Goal: Information Seeking & Learning: Learn about a topic

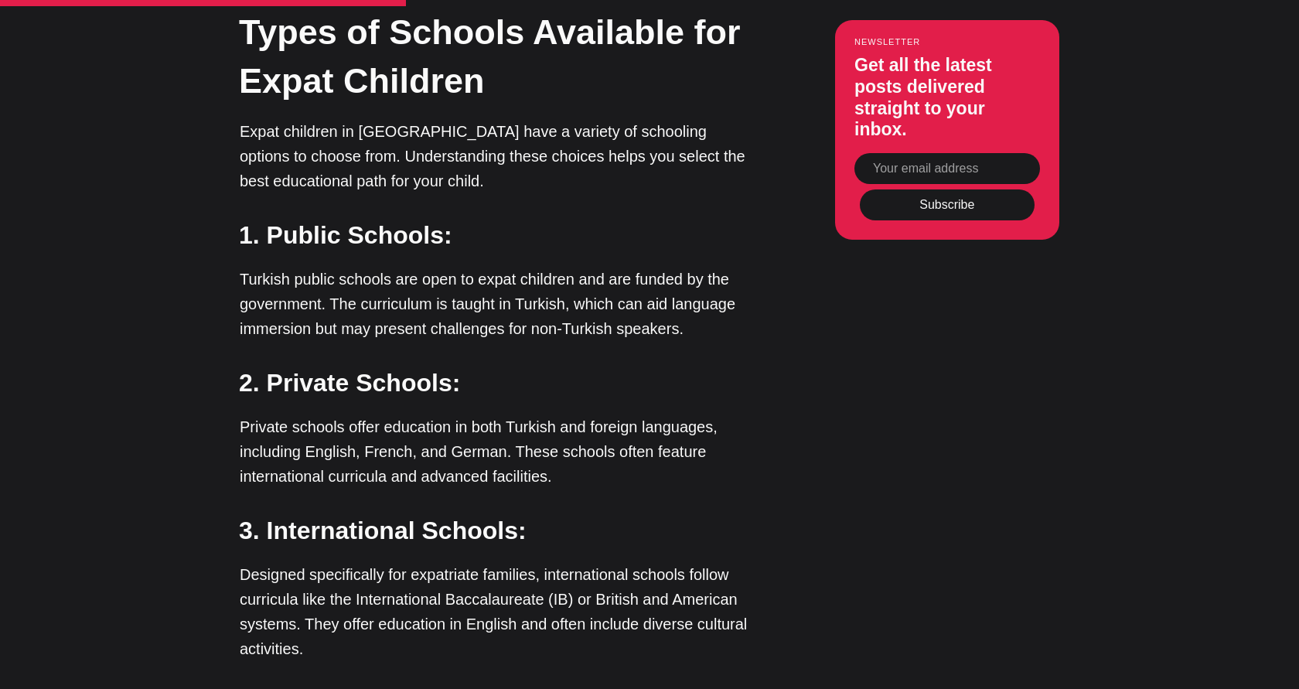
scroll to position [2534, 0]
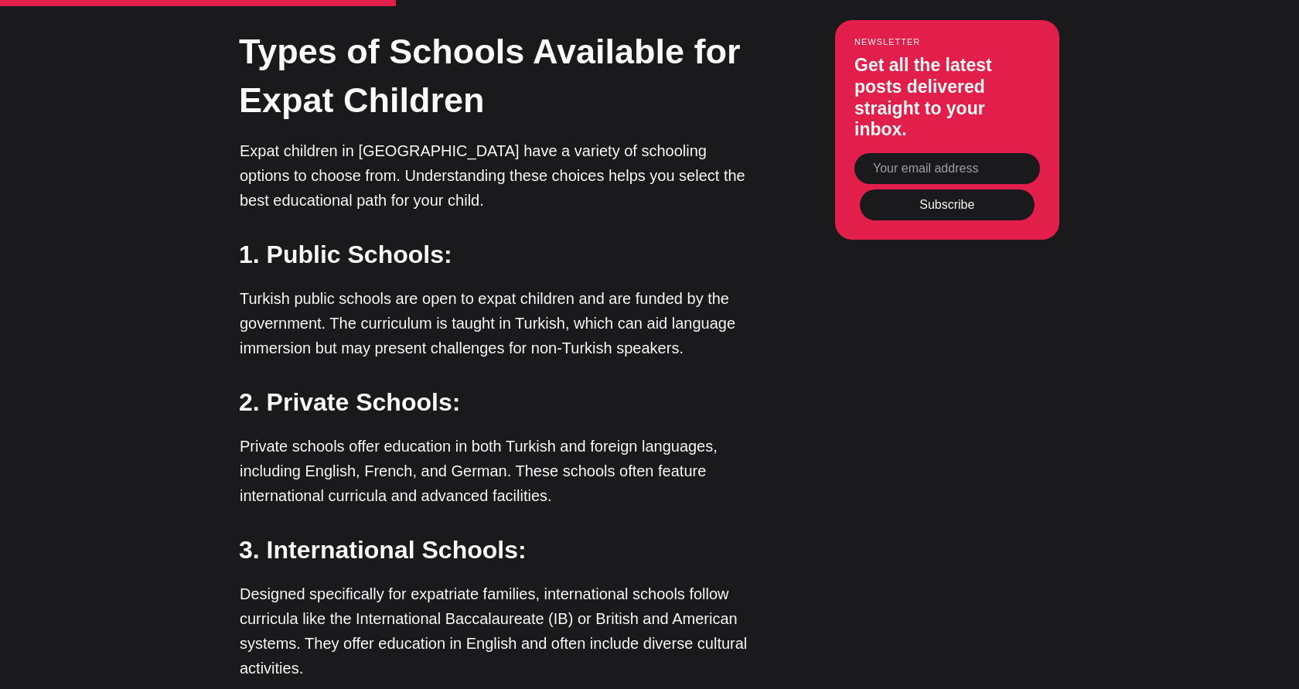
click at [309, 434] on p "Private schools offer education in both Turkish and foreign languages, includin…" at bounding box center [499, 471] width 518 height 74
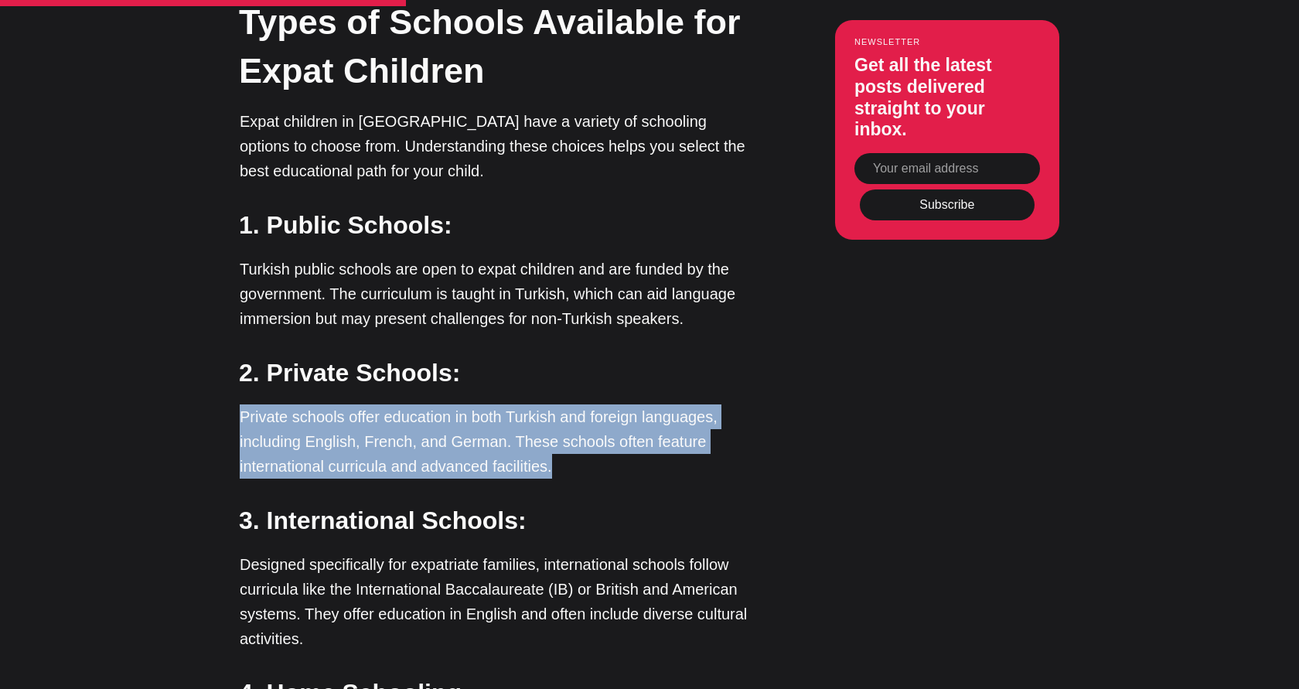
scroll to position [2586, 0]
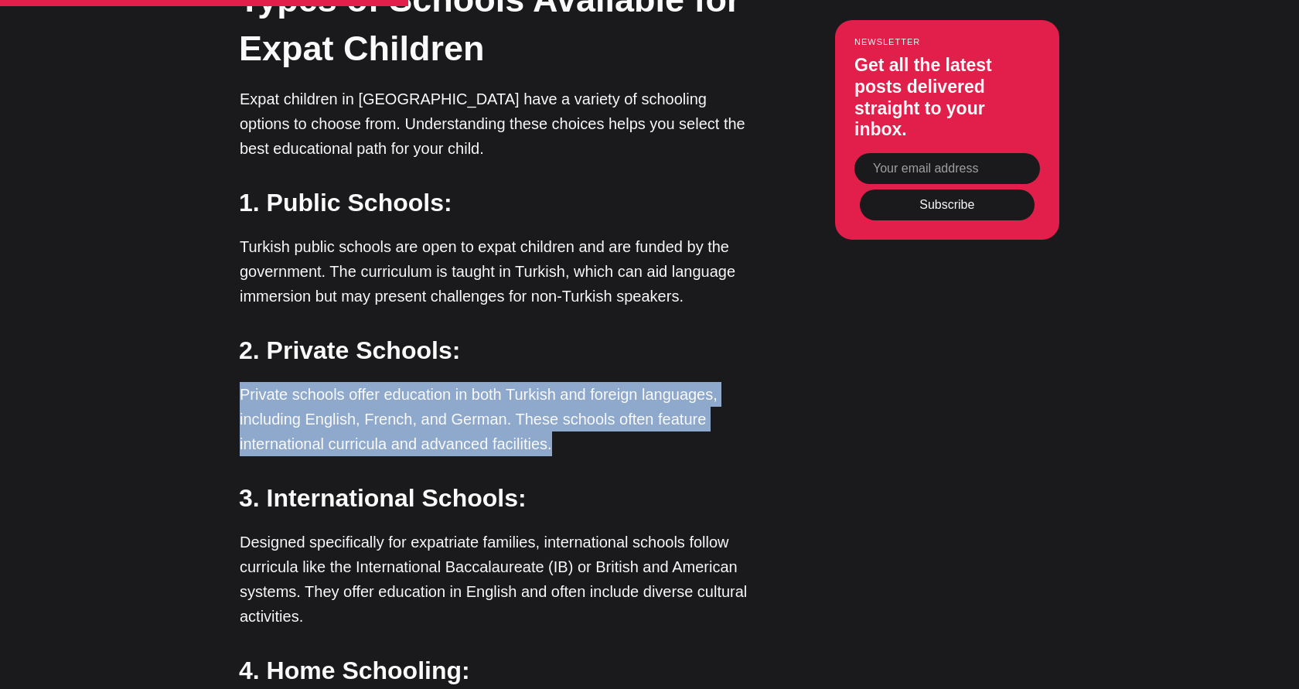
click at [417, 530] on p "Designed specifically for expatriate families, international schools follow cur…" at bounding box center [499, 579] width 518 height 99
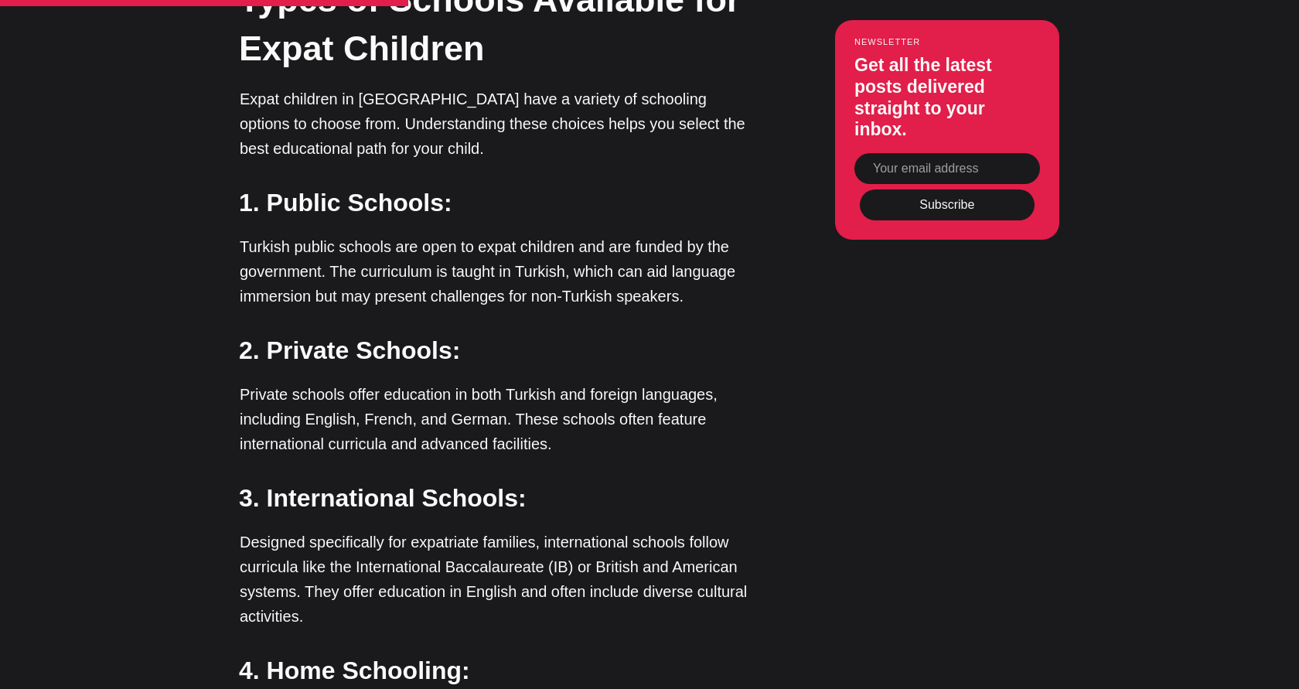
click at [347, 530] on p "Designed specifically for expatriate families, international schools follow cur…" at bounding box center [499, 579] width 518 height 99
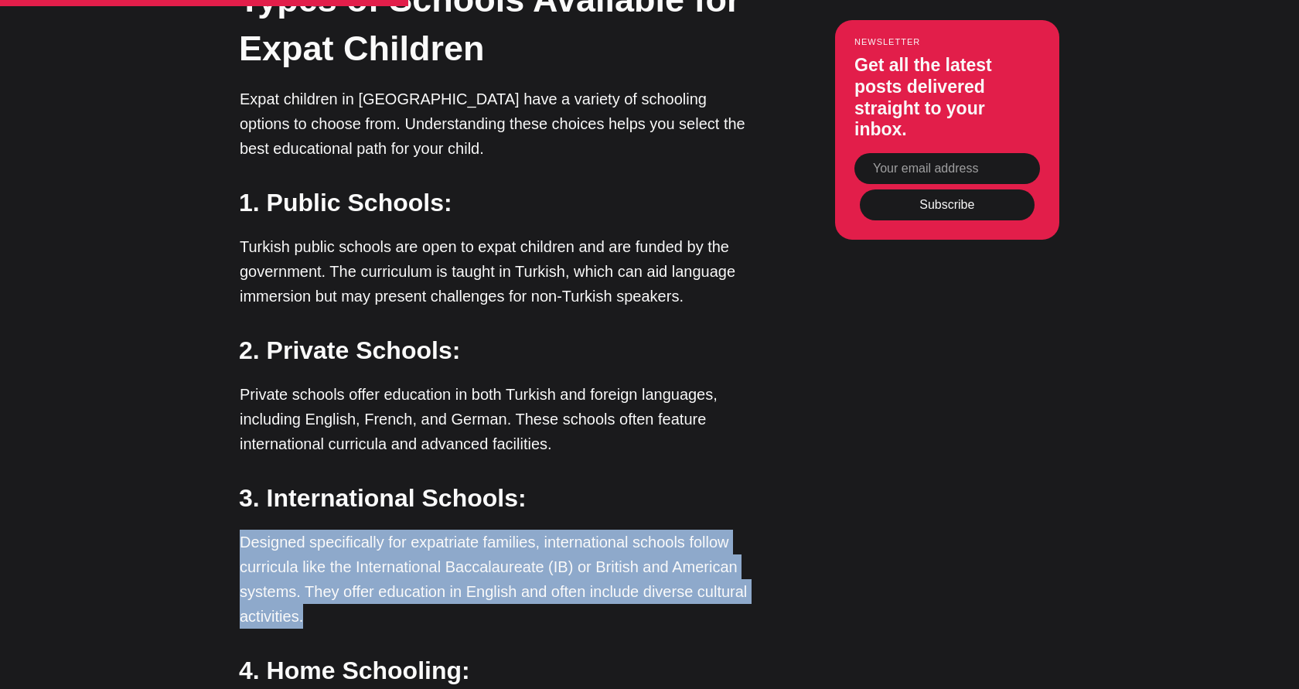
click at [366, 530] on p "Designed specifically for expatriate families, international schools follow cur…" at bounding box center [499, 579] width 518 height 99
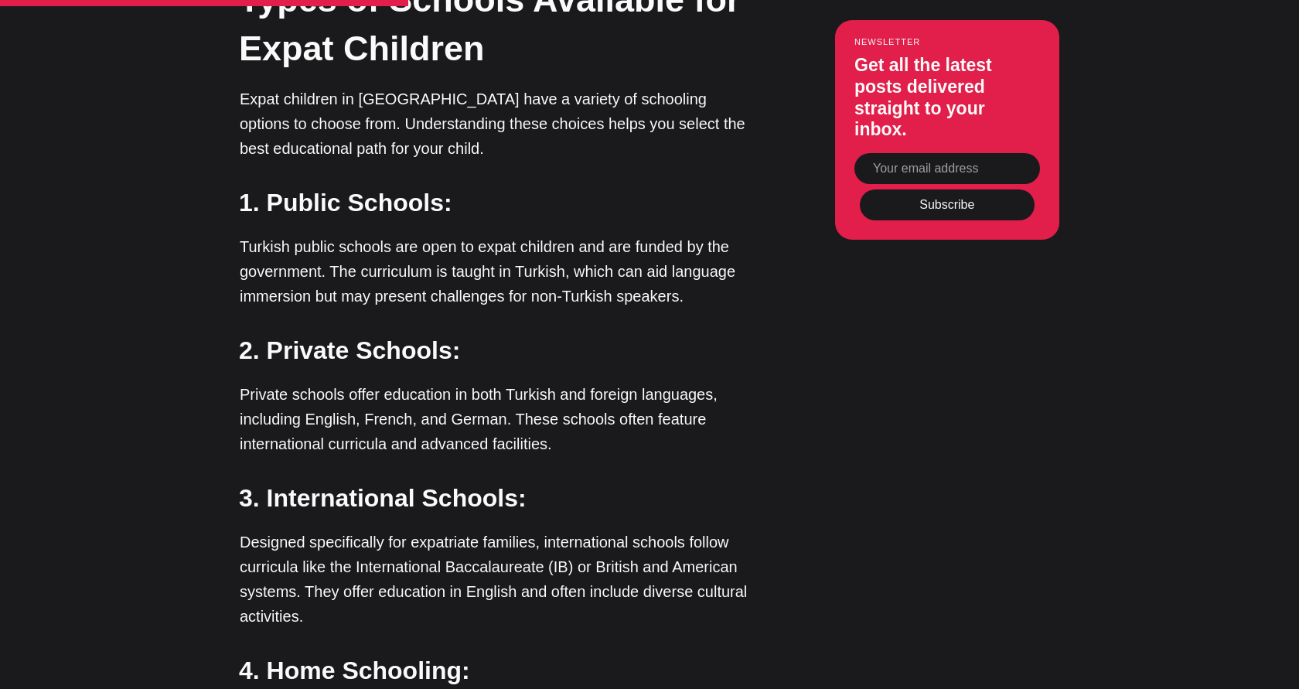
click at [366, 530] on p "Designed specifically for expatriate families, international schools follow cur…" at bounding box center [499, 579] width 518 height 99
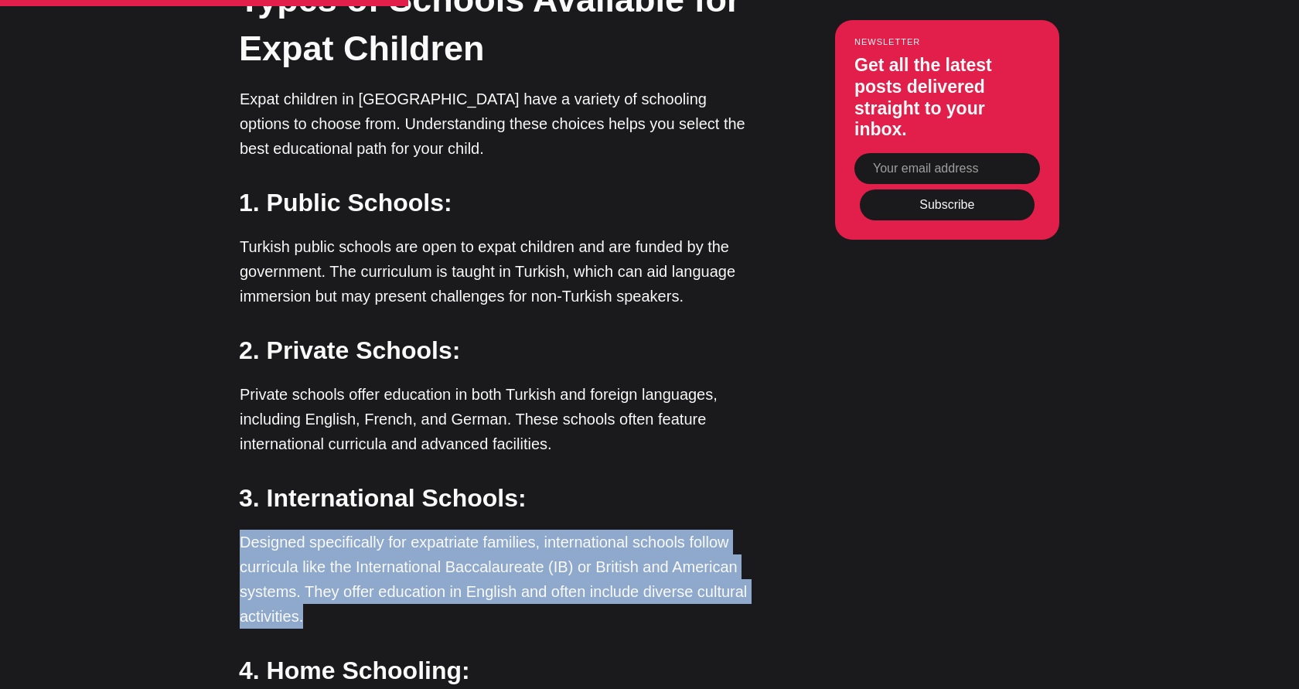
click at [366, 530] on p "Designed specifically for expatriate families, international schools follow cur…" at bounding box center [499, 579] width 518 height 99
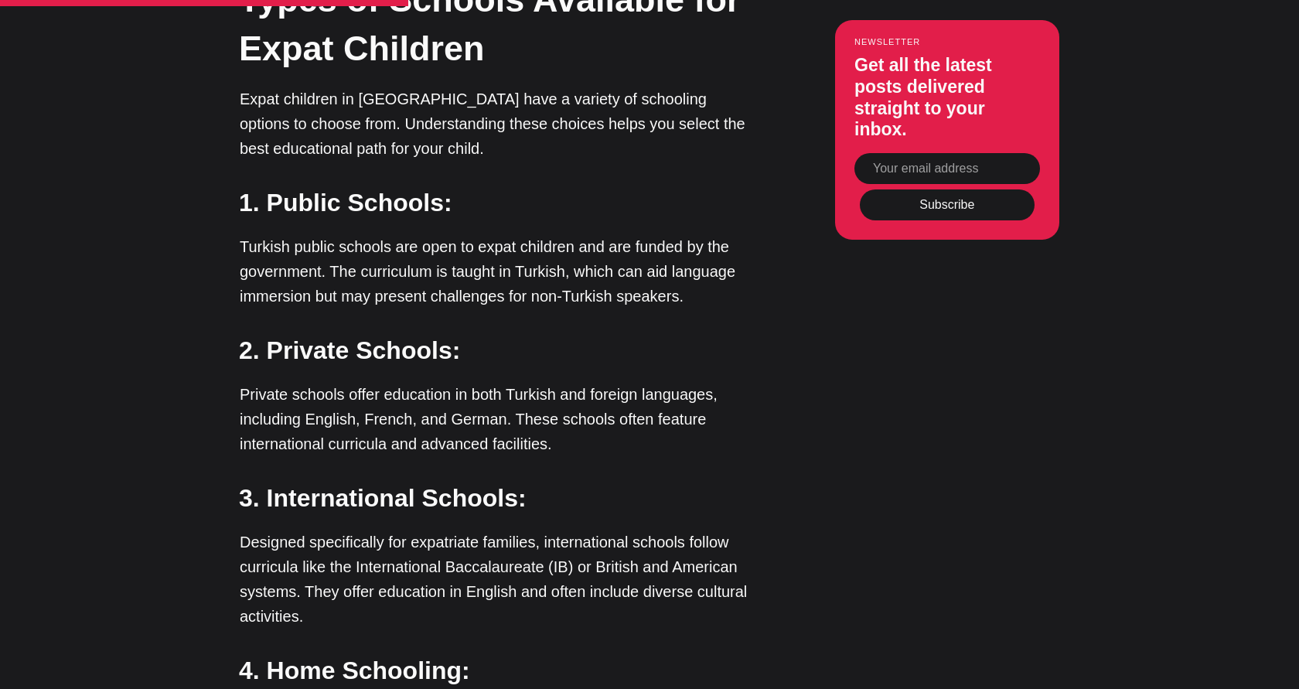
click at [375, 382] on p "Private schools offer education in both Turkish and foreign languages, includin…" at bounding box center [499, 419] width 518 height 74
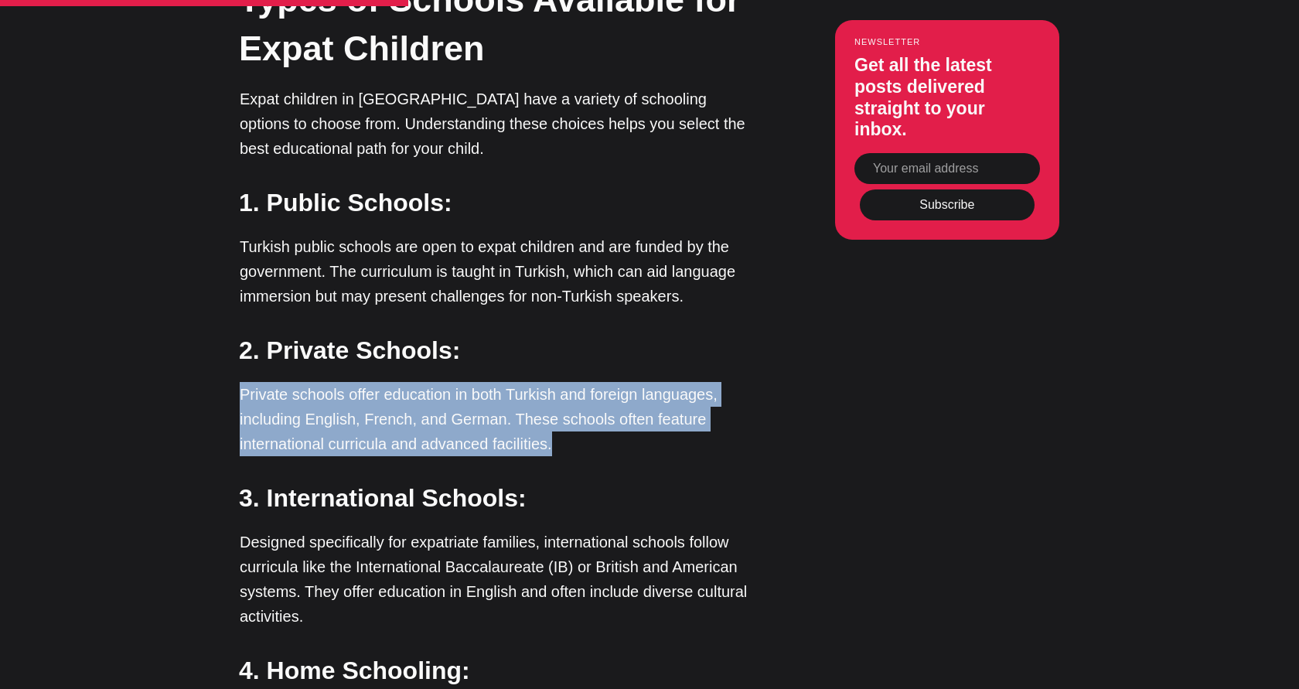
click at [381, 234] on p "Turkish public schools are open to expat children and are funded by the governm…" at bounding box center [499, 271] width 518 height 74
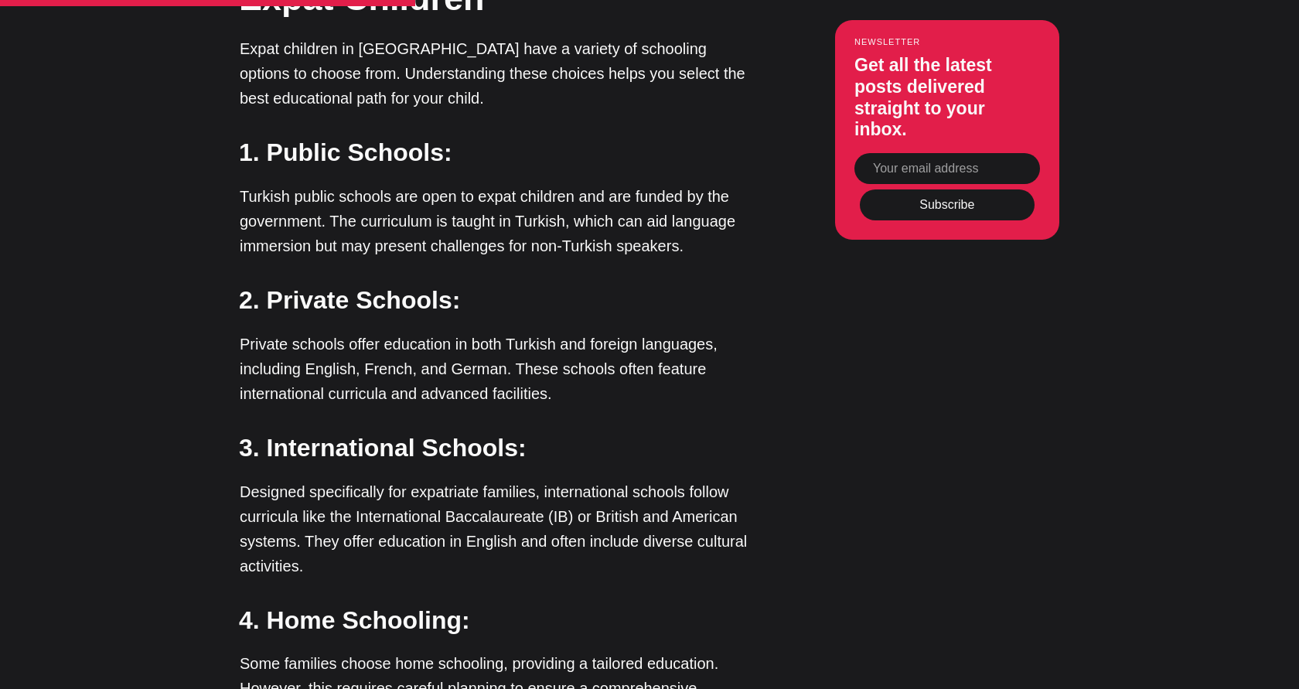
scroll to position [2637, 0]
